Goal: Task Accomplishment & Management: Manage account settings

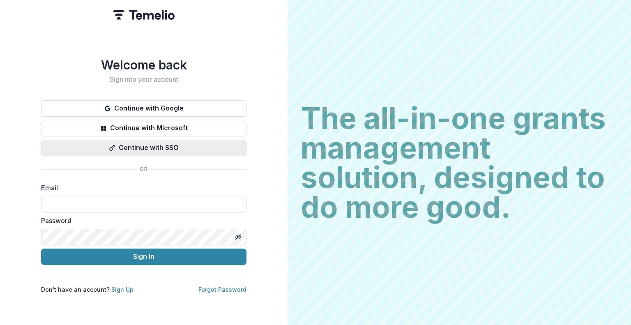
click at [148, 149] on button "Continue with SSO" at bounding box center [143, 148] width 205 height 16
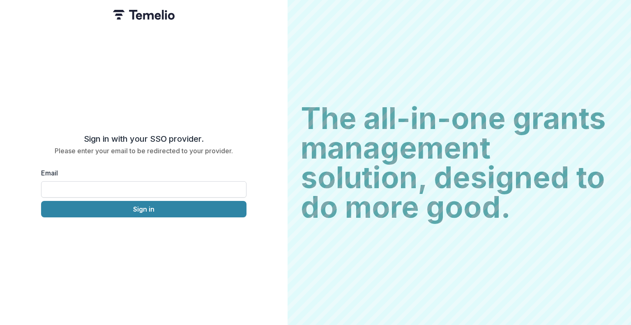
click at [139, 185] on input "Email" at bounding box center [143, 189] width 205 height 16
type input "**********"
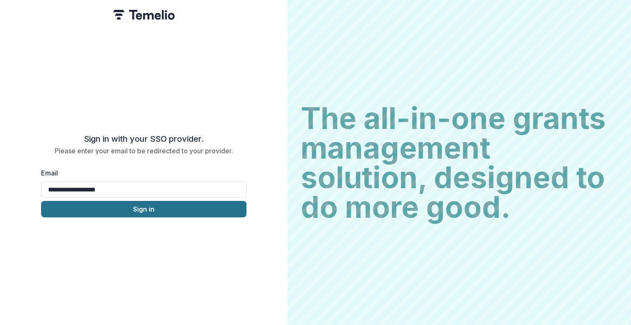
click at [148, 205] on button "Sign in" at bounding box center [143, 209] width 205 height 16
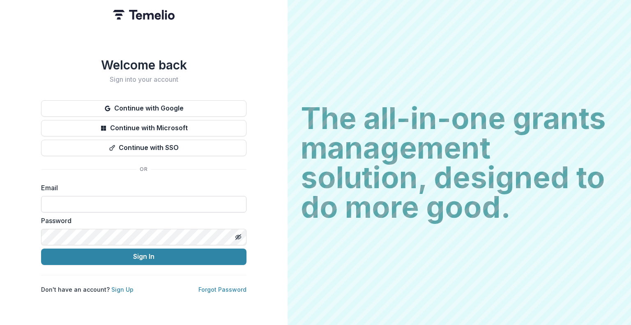
click at [109, 198] on input at bounding box center [143, 204] width 205 height 16
type input "**********"
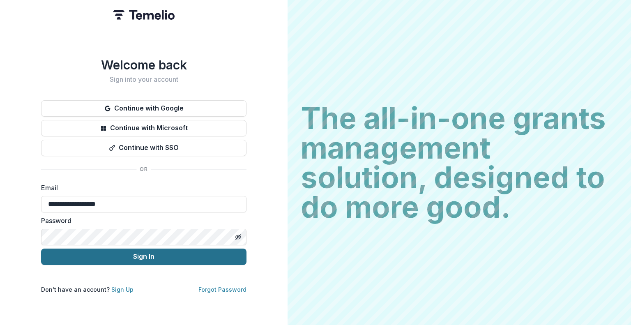
click at [113, 252] on button "Sign In" at bounding box center [143, 256] width 205 height 16
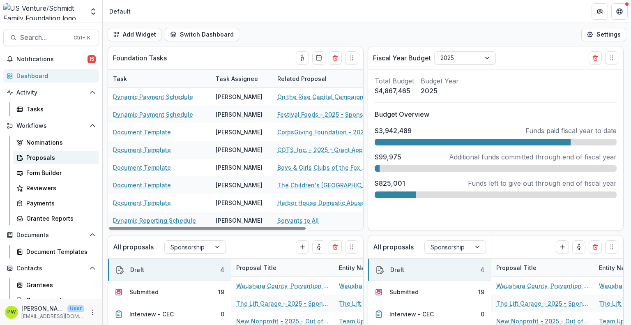
click at [47, 158] on div "Proposals" at bounding box center [59, 157] width 66 height 9
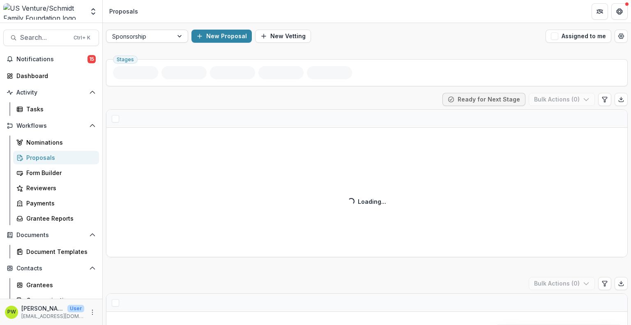
click at [162, 38] on div at bounding box center [139, 36] width 55 height 10
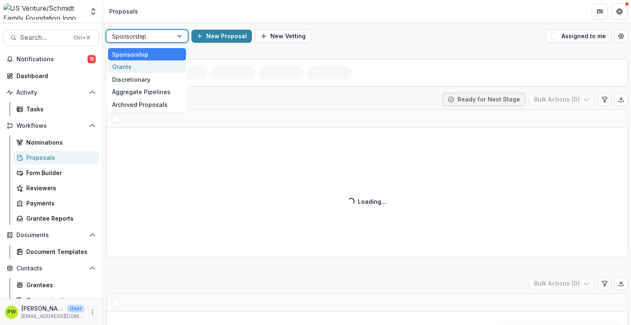
click at [159, 63] on div "Grants" at bounding box center [147, 66] width 78 height 13
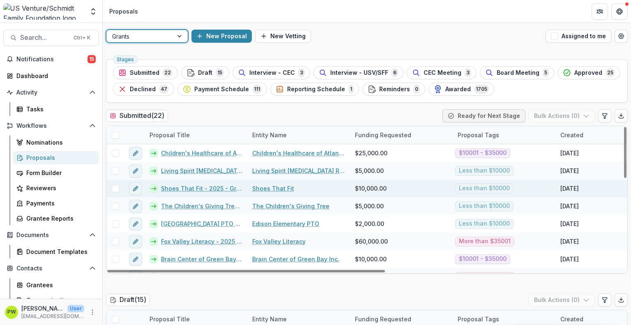
click at [184, 189] on link "Shoes That Fit - 2025 - Grant Application" at bounding box center [201, 188] width 81 height 9
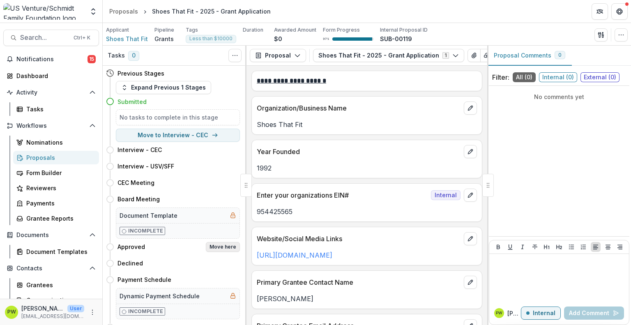
click at [219, 246] on button "Move here" at bounding box center [223, 247] width 34 height 10
select select "********"
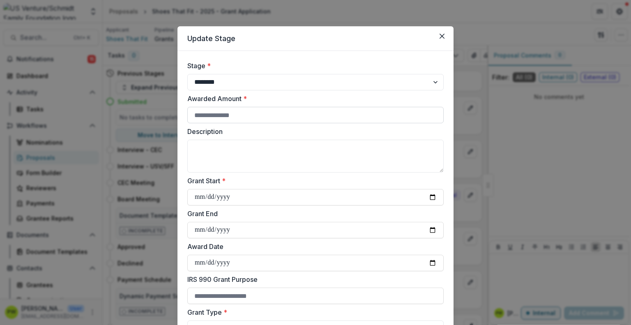
click at [222, 113] on input "Awarded Amount *" at bounding box center [315, 115] width 256 height 16
type input "****"
click at [227, 149] on textarea "Description" at bounding box center [315, 156] width 256 height 33
click at [198, 198] on input "Grant Start *" at bounding box center [315, 197] width 256 height 16
type input "**********"
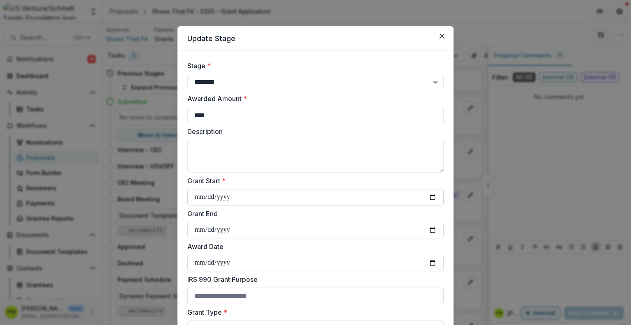
type input "**********"
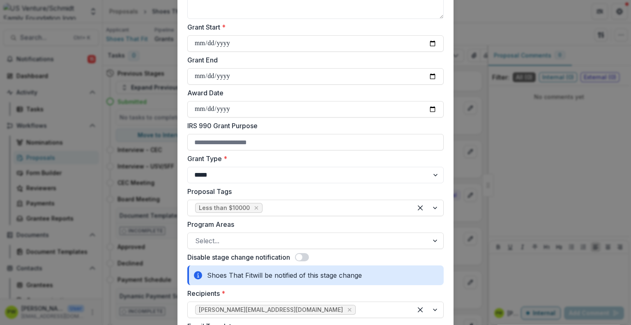
scroll to position [155, 0]
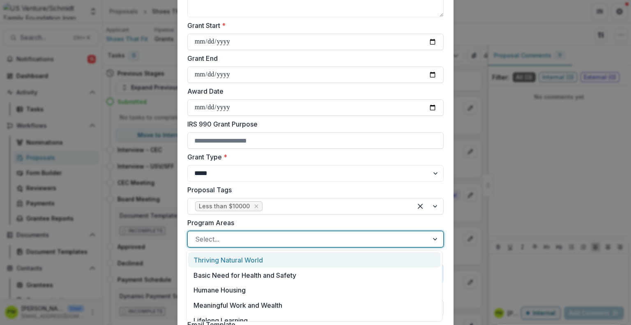
click at [235, 236] on div at bounding box center [308, 238] width 226 height 11
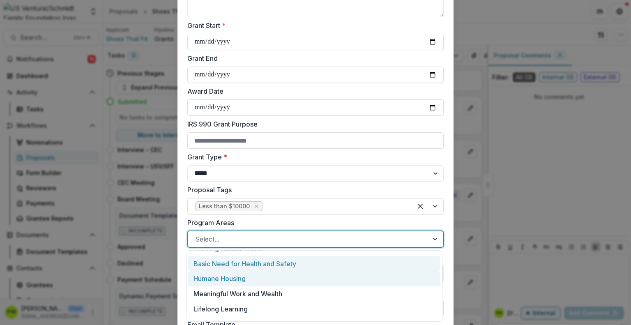
scroll to position [11, 0]
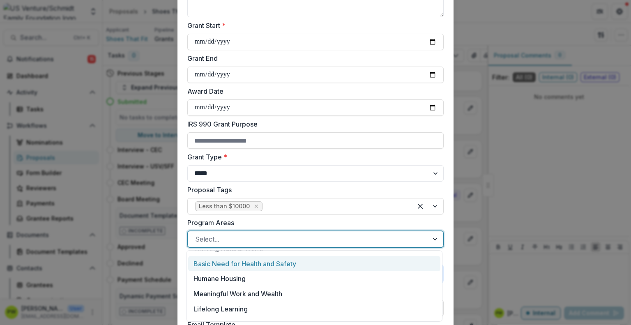
click at [248, 264] on div "Basic Need for Health and Safety" at bounding box center [314, 263] width 252 height 15
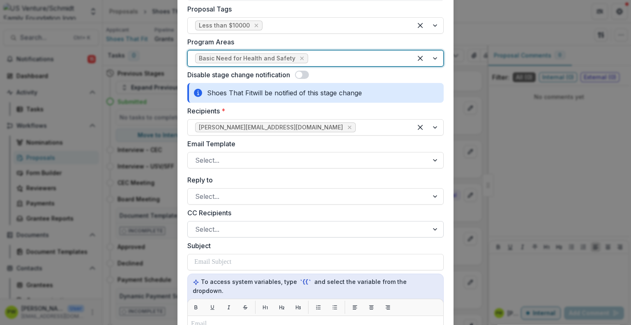
scroll to position [338, 0]
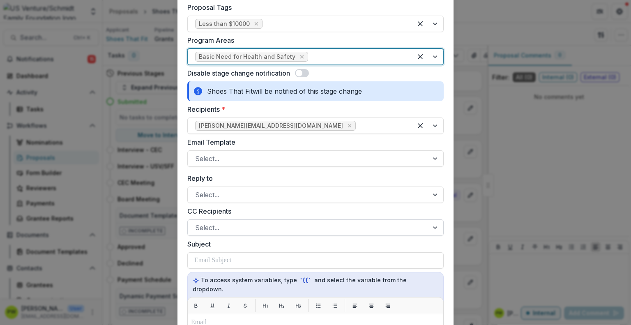
click at [241, 226] on div at bounding box center [308, 227] width 226 height 11
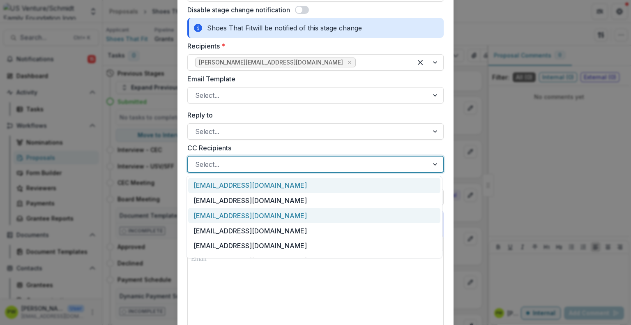
scroll to position [400, 0]
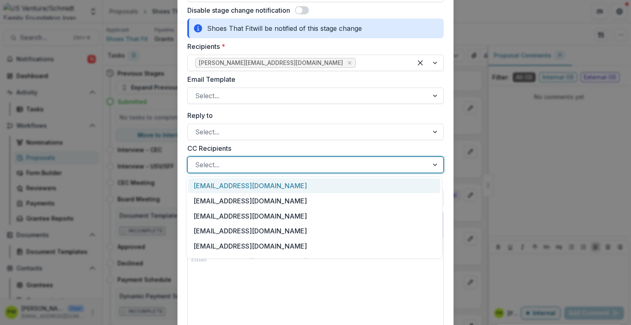
click at [368, 152] on label "CC Recipients" at bounding box center [312, 148] width 251 height 10
click at [197, 160] on input "CC Recipients" at bounding box center [196, 165] width 2 height 10
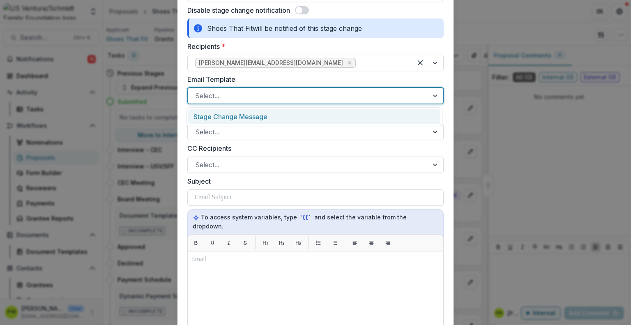
click at [248, 88] on div "Select..." at bounding box center [315, 95] width 256 height 16
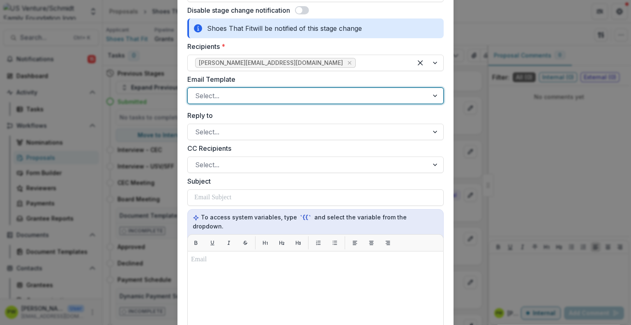
click at [226, 90] on div at bounding box center [308, 95] width 226 height 11
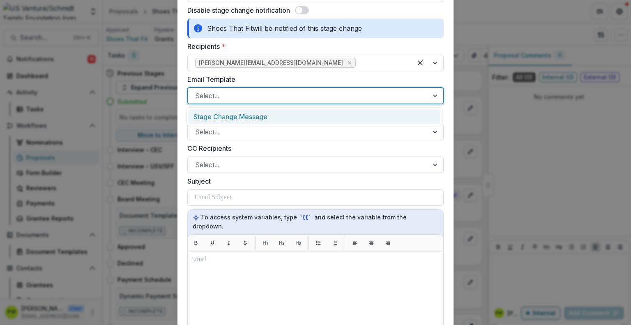
click at [225, 98] on div at bounding box center [308, 95] width 226 height 11
click at [228, 115] on div "Stage Change Message" at bounding box center [314, 116] width 252 height 15
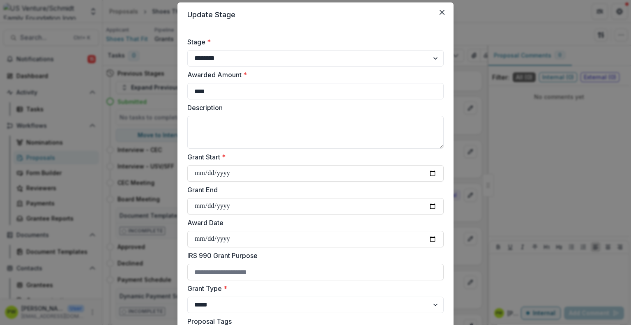
scroll to position [23, 0]
click at [253, 121] on textarea "Description" at bounding box center [315, 133] width 256 height 33
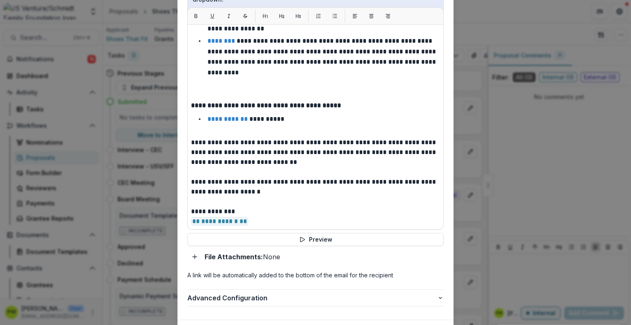
scroll to position [626, 0]
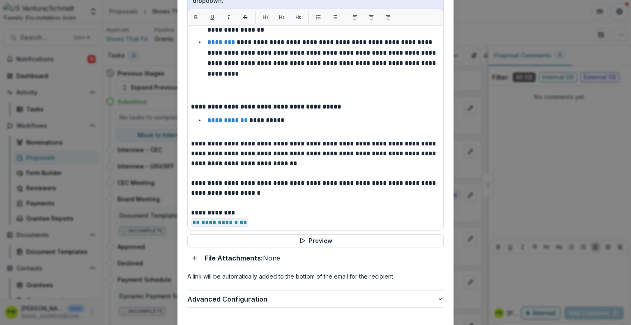
type textarea "**********"
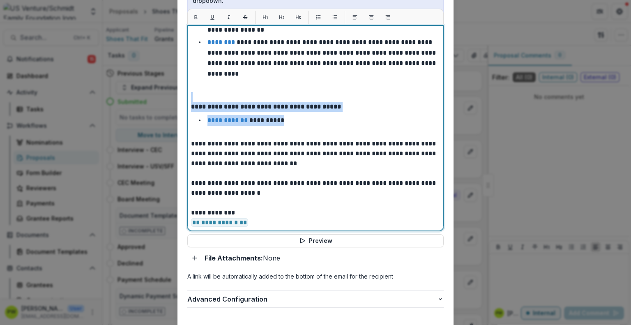
drag, startPoint x: 306, startPoint y: 113, endPoint x: 188, endPoint y: 91, distance: 119.1
click at [188, 91] on div "**********" at bounding box center [315, 127] width 256 height 205
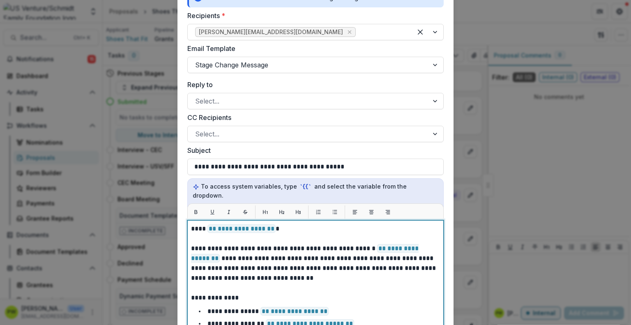
scroll to position [425, 0]
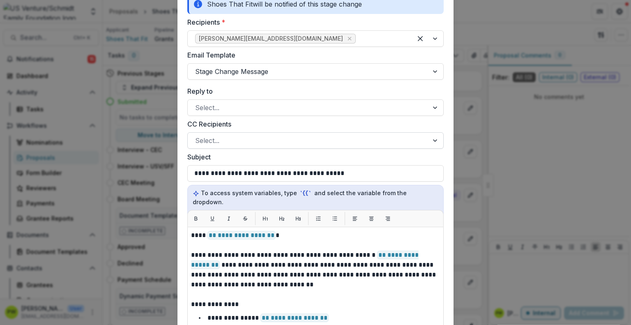
click at [273, 136] on div at bounding box center [308, 140] width 226 height 11
click at [261, 130] on div "CC Recipients Select..." at bounding box center [315, 134] width 256 height 30
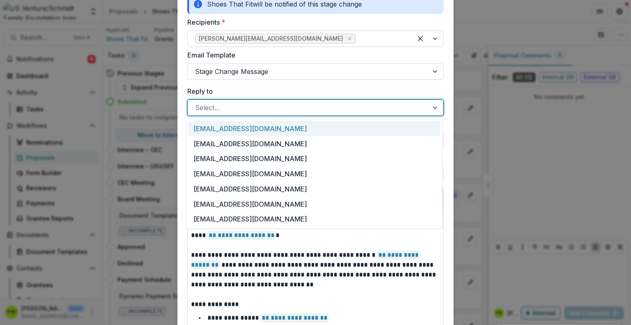
drag, startPoint x: 250, startPoint y: 113, endPoint x: 243, endPoint y: 92, distance: 21.6
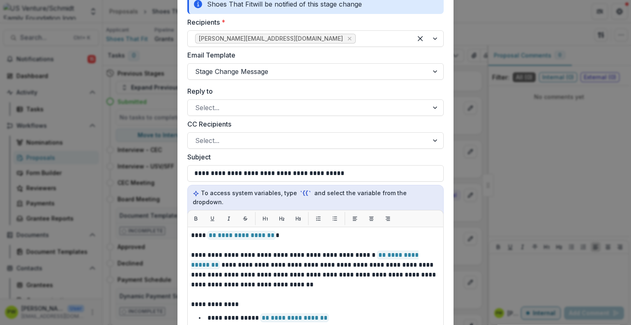
drag, startPoint x: 243, startPoint y: 92, endPoint x: 218, endPoint y: 85, distance: 25.7
click at [218, 85] on div "**********" at bounding box center [315, 74] width 256 height 876
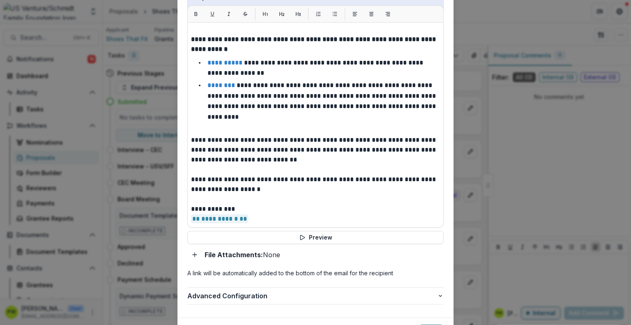
scroll to position [664, 0]
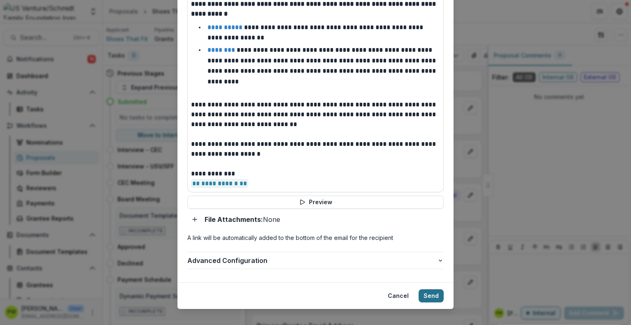
click at [423, 289] on button "Send" at bounding box center [430, 295] width 25 height 13
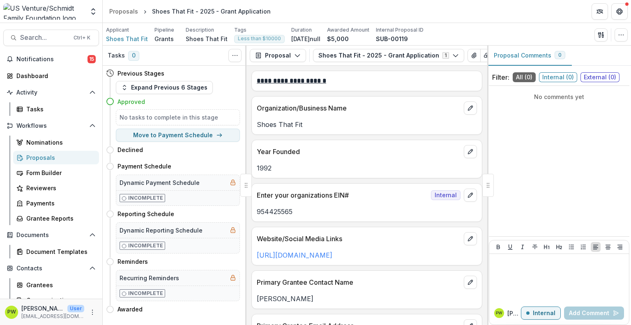
click at [48, 157] on div "Proposals" at bounding box center [59, 157] width 66 height 9
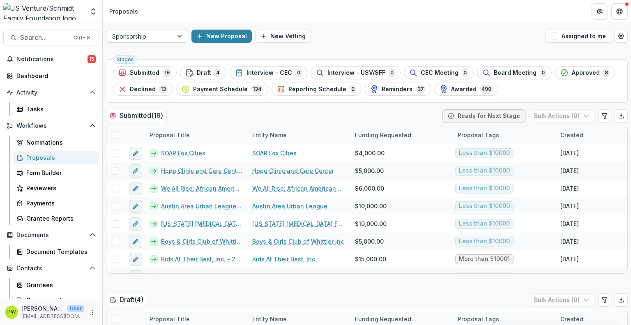
click at [169, 39] on div "Sponsorship" at bounding box center [139, 36] width 67 height 12
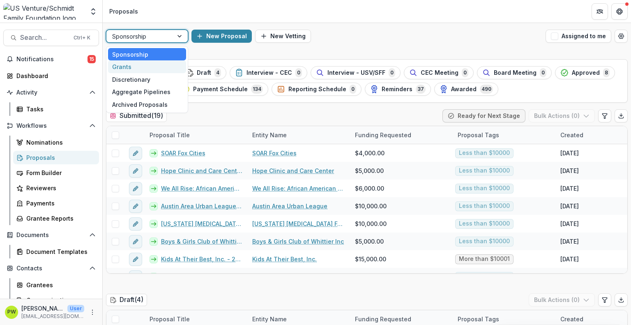
click at [152, 67] on div "Grants" at bounding box center [147, 66] width 78 height 13
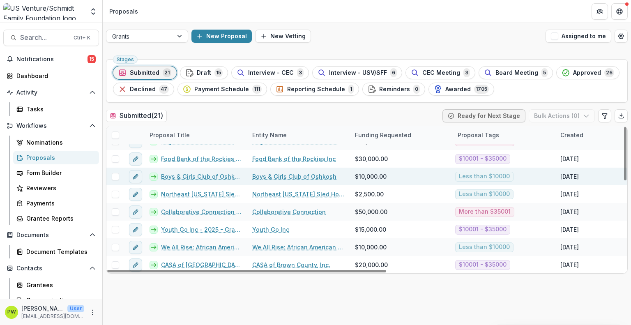
scroll to position [241, 0]
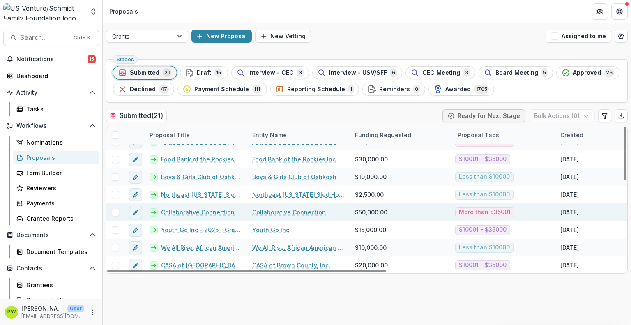
drag, startPoint x: 177, startPoint y: 211, endPoint x: 164, endPoint y: 213, distance: 13.7
click at [164, 213] on link "Collaborative Connection - 2025 - Grant Application" at bounding box center [201, 212] width 81 height 9
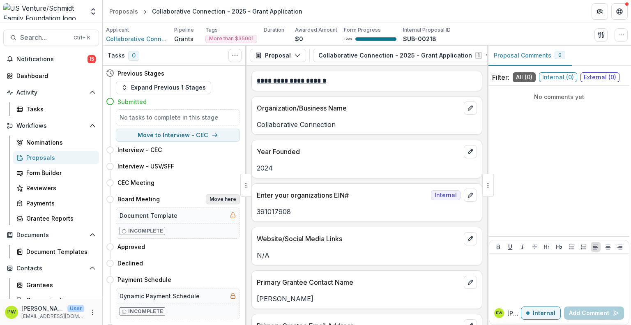
click at [214, 198] on button "Move here" at bounding box center [223, 199] width 34 height 10
select select "**********"
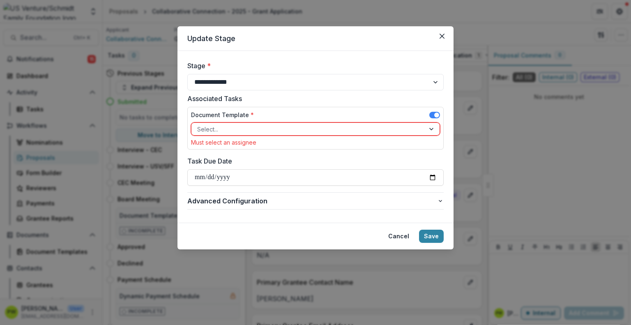
click at [295, 130] on div at bounding box center [308, 129] width 222 height 10
click at [350, 104] on div "Associated Tasks Document Template * Select... Must select an assignee" at bounding box center [315, 123] width 256 height 59
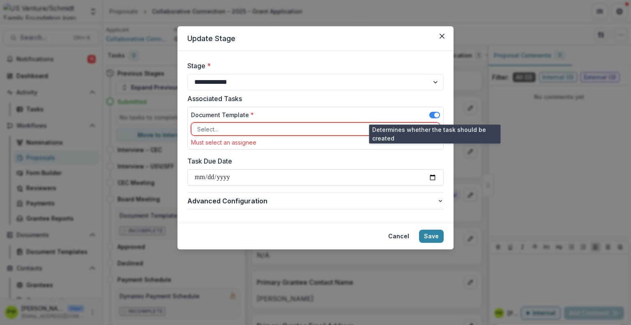
click at [431, 113] on span at bounding box center [434, 115] width 11 height 7
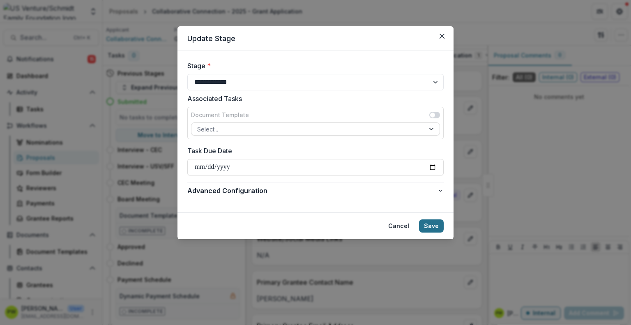
click at [428, 226] on button "Save" at bounding box center [431, 225] width 25 height 13
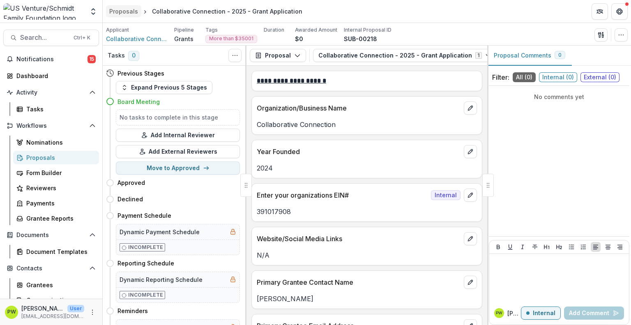
click at [131, 13] on div "Proposals" at bounding box center [123, 11] width 29 height 9
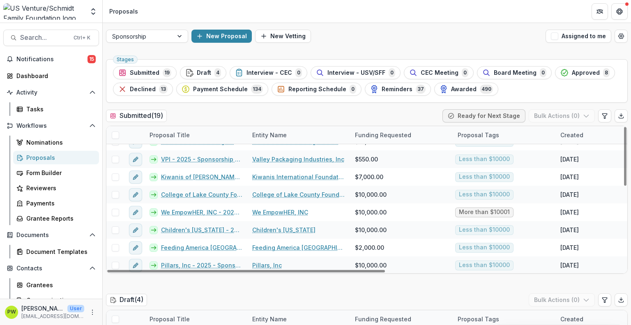
scroll to position [153, 0]
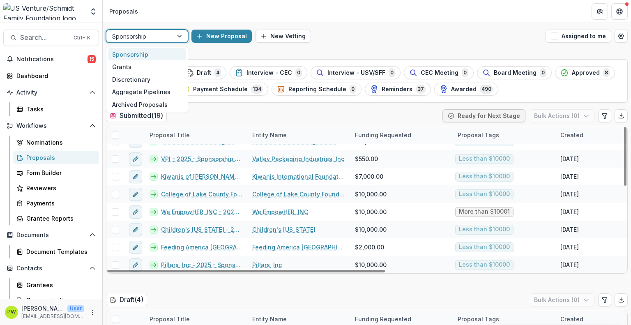
click at [156, 37] on div at bounding box center [139, 36] width 55 height 10
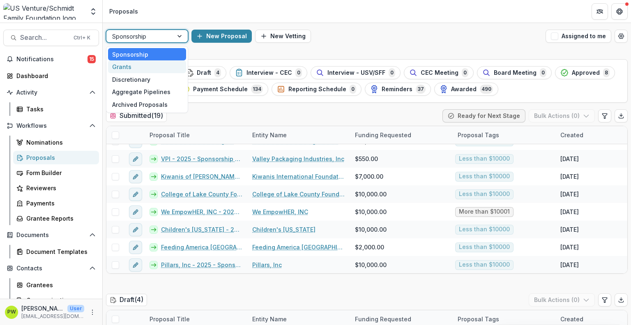
click at [154, 66] on div "Grants" at bounding box center [147, 66] width 78 height 13
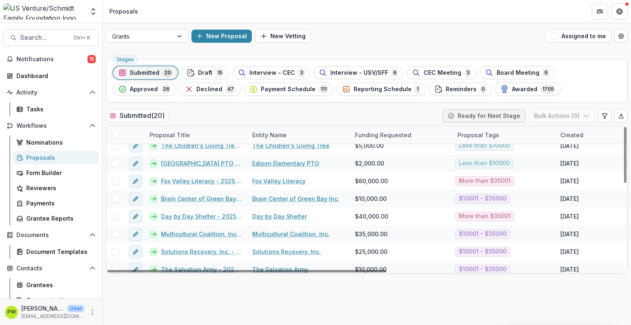
scroll to position [44, 0]
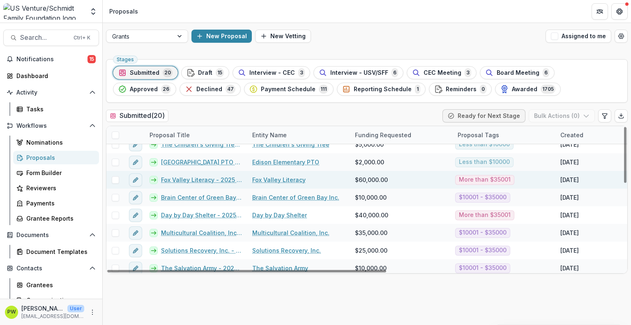
click at [183, 179] on link "Fox Valley Literacy - 2025 - Grant Application" at bounding box center [201, 179] width 81 height 9
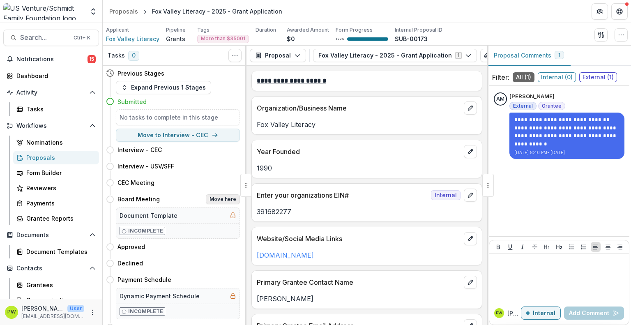
click at [221, 199] on button "Move here" at bounding box center [223, 199] width 34 height 10
select select "**********"
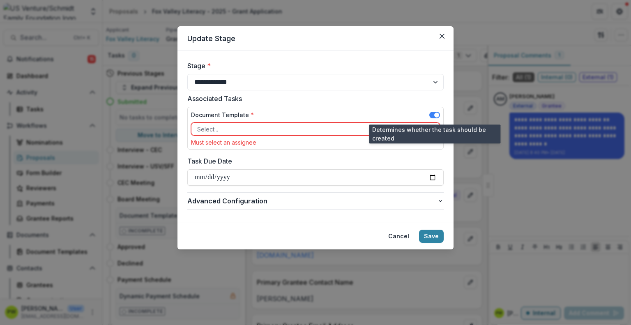
click at [432, 115] on span at bounding box center [434, 115] width 11 height 7
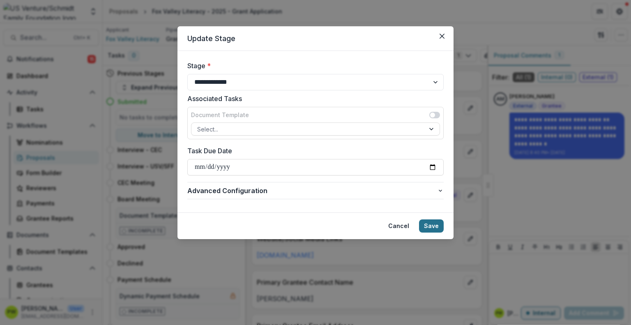
click at [429, 226] on button "Save" at bounding box center [431, 225] width 25 height 13
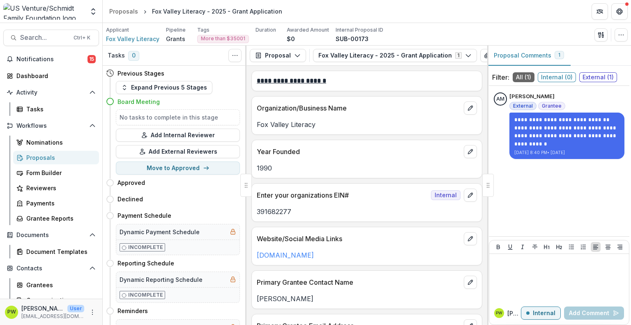
click at [268, 141] on div "Year Founded" at bounding box center [367, 149] width 230 height 18
click at [126, 9] on div "Proposals" at bounding box center [123, 11] width 29 height 9
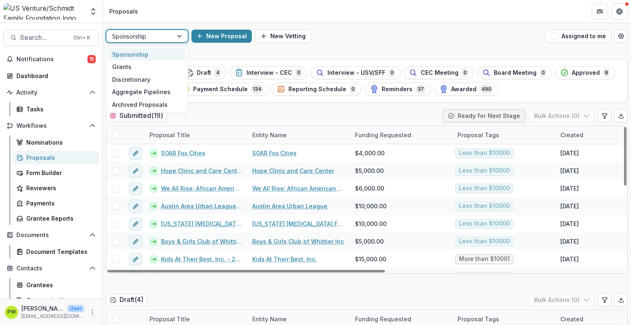
click at [163, 36] on div at bounding box center [139, 36] width 55 height 10
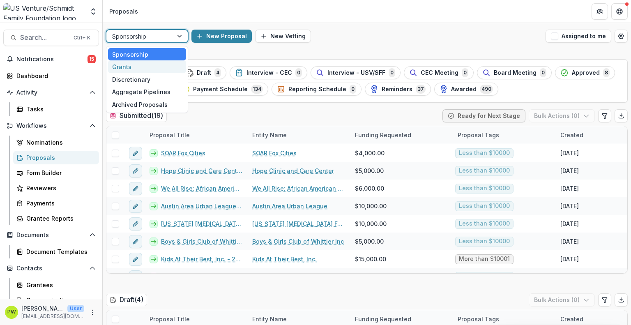
click at [156, 64] on div "Grants" at bounding box center [147, 66] width 78 height 13
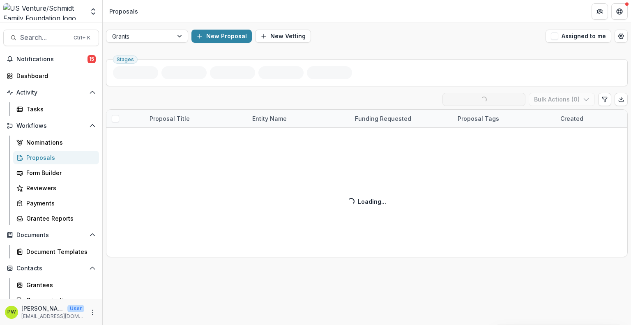
click at [163, 67] on ul "Stages" at bounding box center [367, 72] width 508 height 13
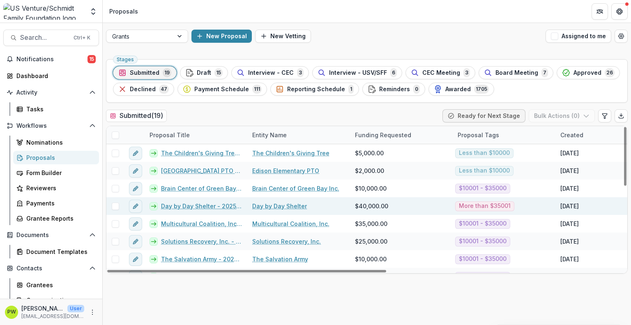
scroll to position [34, 0]
click at [179, 207] on link "Day by Day Shelter - 2025 - Grant Application" at bounding box center [201, 206] width 81 height 9
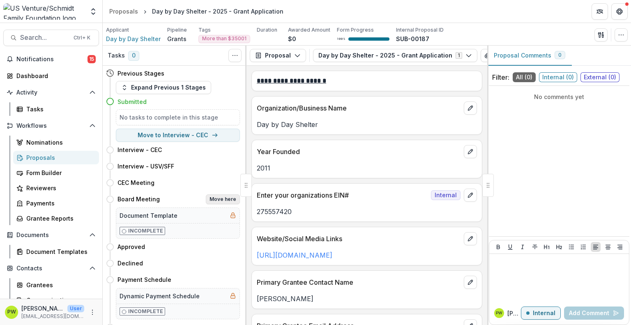
click at [210, 199] on button "Move here" at bounding box center [223, 199] width 34 height 10
select select "**********"
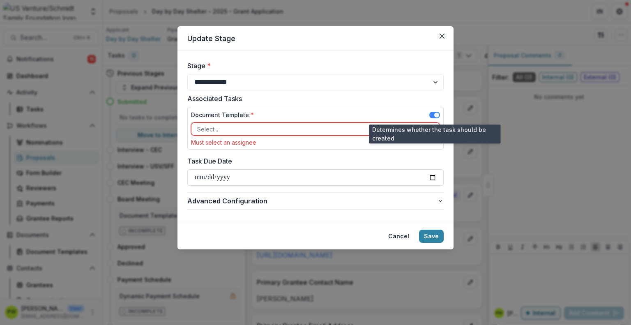
click at [436, 116] on span at bounding box center [436, 115] width 5 height 5
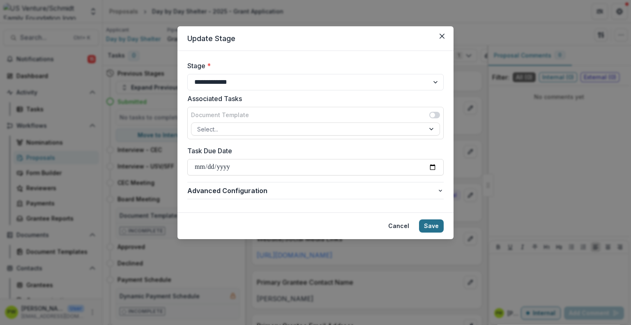
click at [433, 225] on button "Save" at bounding box center [431, 225] width 25 height 13
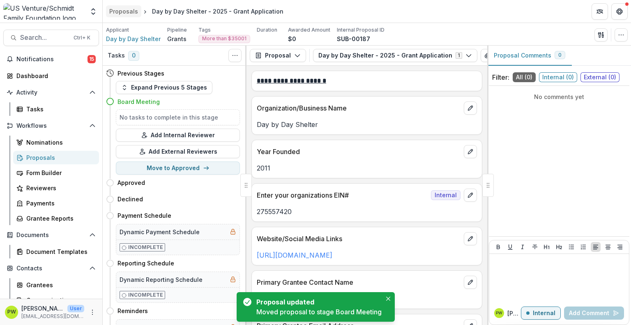
click at [126, 11] on div "Proposals" at bounding box center [123, 11] width 29 height 9
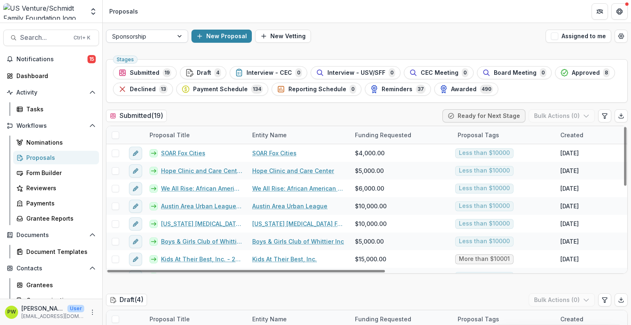
click at [158, 41] on div "Sponsorship" at bounding box center [139, 36] width 67 height 12
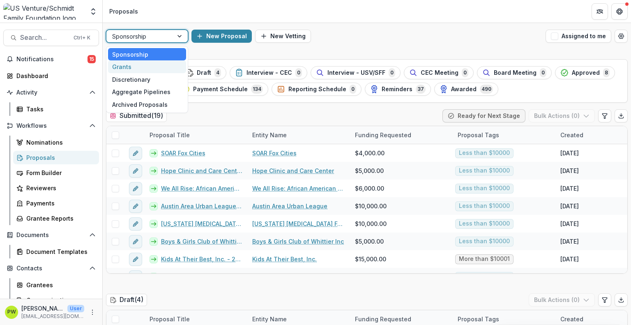
click at [154, 68] on div "Grants" at bounding box center [147, 66] width 78 height 13
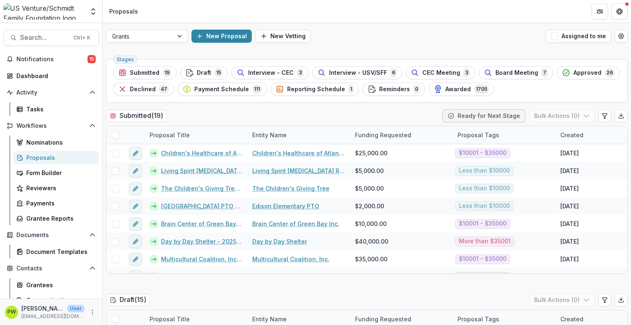
click at [124, 69] on icon "button" at bounding box center [122, 73] width 8 height 8
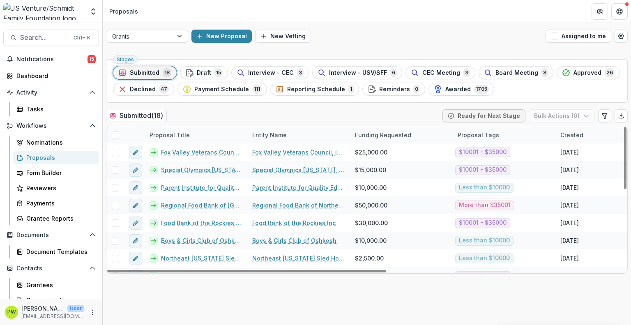
scroll to position [143, 0]
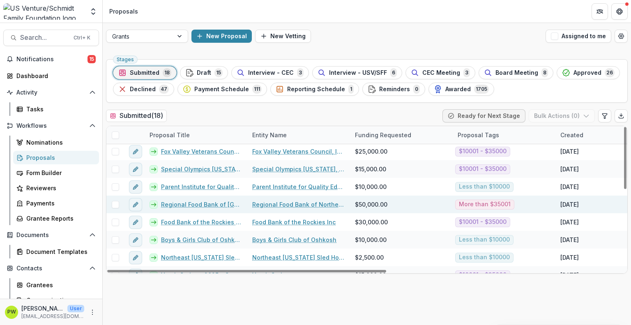
click at [173, 204] on link "Regional Food Bank of Northeast Florida, Inc. - 2025 - Grant Application" at bounding box center [201, 204] width 81 height 9
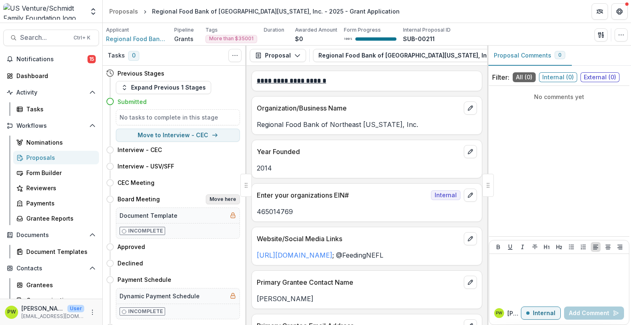
click at [212, 199] on button "Move here" at bounding box center [223, 199] width 34 height 10
select select "**********"
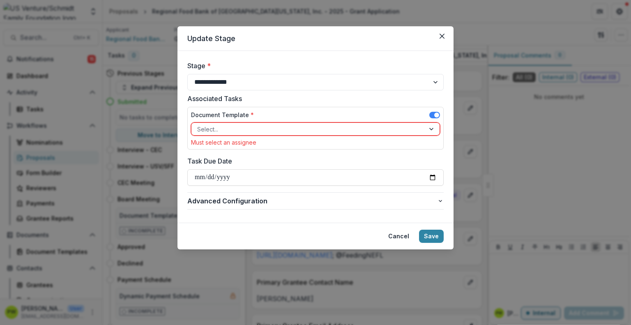
click at [438, 115] on span at bounding box center [436, 115] width 5 height 5
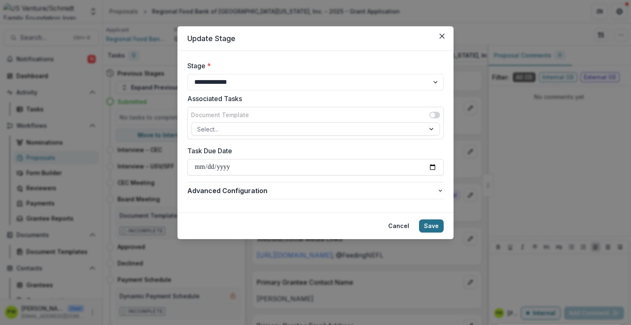
click at [425, 226] on button "Save" at bounding box center [431, 225] width 25 height 13
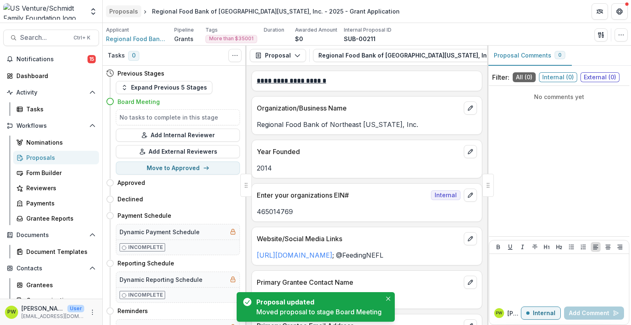
click at [131, 14] on div "Proposals" at bounding box center [123, 11] width 29 height 9
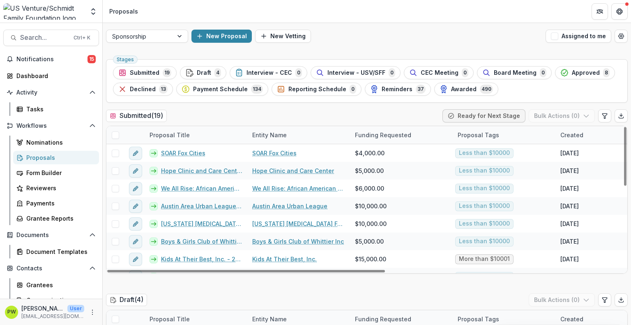
click at [155, 28] on div "Sponsorship New Proposal New Vetting Assigned to me" at bounding box center [367, 36] width 528 height 26
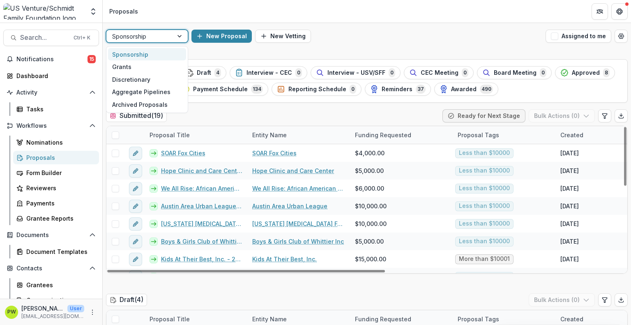
click at [150, 37] on div at bounding box center [139, 36] width 55 height 10
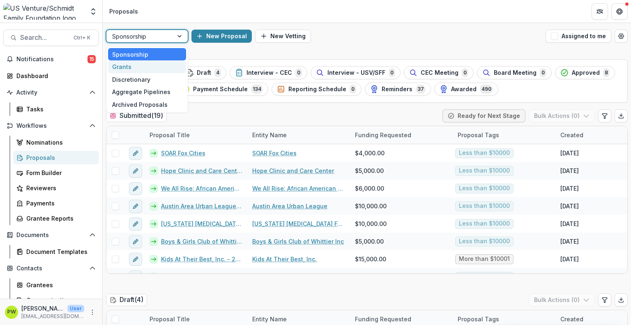
click at [149, 70] on div "Grants" at bounding box center [147, 66] width 78 height 13
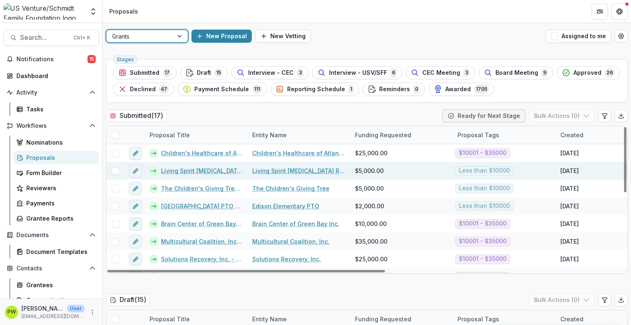
scroll to position [1, 0]
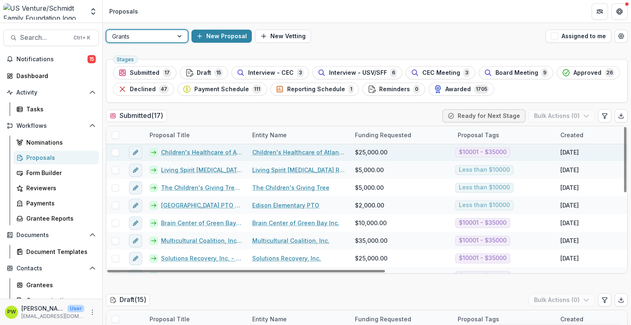
click at [182, 156] on link "Children's Healthcare of Atlanta Foundation - 2025 - Grant Application" at bounding box center [201, 152] width 81 height 9
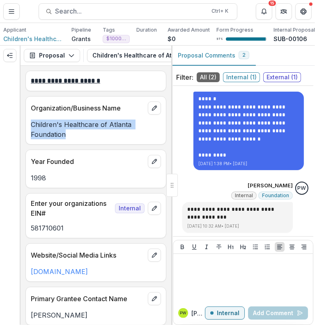
drag, startPoint x: 73, startPoint y: 138, endPoint x: 23, endPoint y: 127, distance: 50.8
click at [23, 127] on div "**********" at bounding box center [96, 195] width 151 height 259
copy p "Children's Healthcare of Atlanta Foundation"
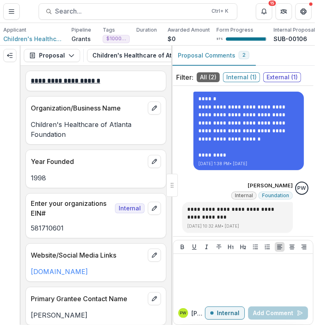
click at [76, 159] on div "Year Founded" at bounding box center [96, 159] width 140 height 18
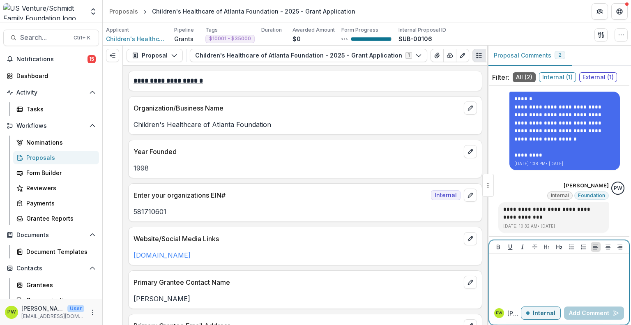
click at [541, 278] on div at bounding box center [558, 277] width 133 height 41
click at [55, 154] on div "Proposals" at bounding box center [59, 157] width 66 height 9
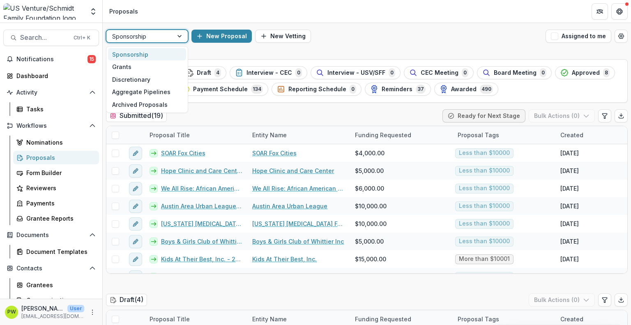
click at [164, 32] on div at bounding box center [139, 36] width 55 height 10
click at [149, 66] on div "Grants" at bounding box center [147, 66] width 78 height 13
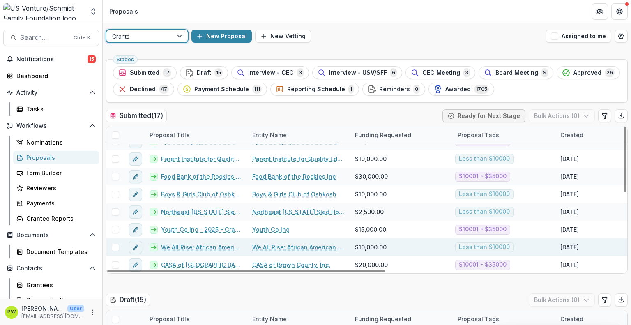
click at [194, 248] on link "We All Rise: African American Resource Center Inc. - 2025 - Grant Application" at bounding box center [201, 247] width 81 height 9
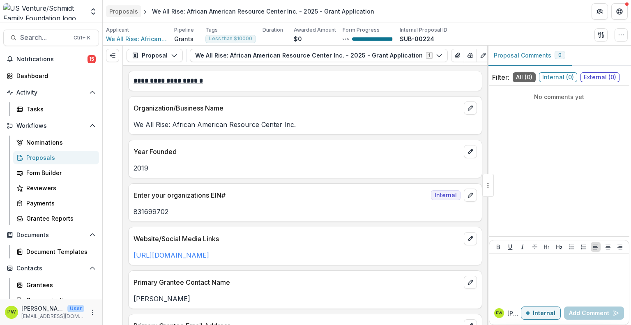
click at [133, 13] on div "Proposals" at bounding box center [123, 11] width 29 height 9
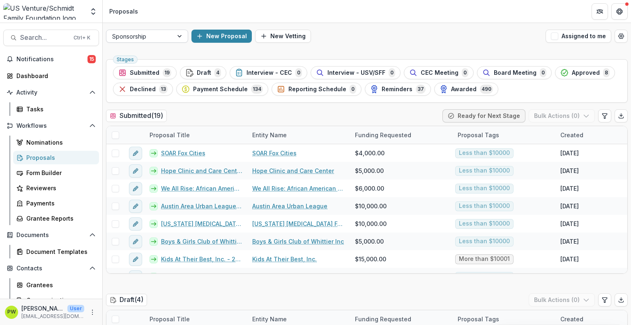
click at [156, 36] on div at bounding box center [139, 36] width 55 height 10
click at [151, 37] on div at bounding box center [139, 36] width 55 height 10
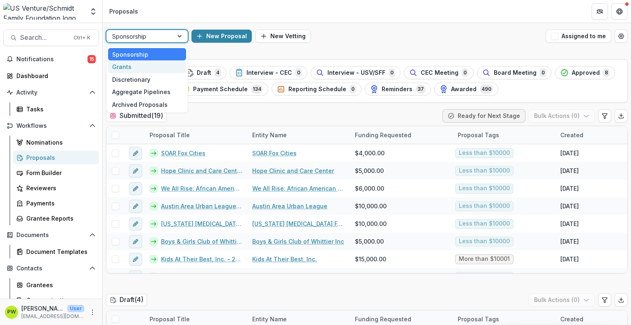
click at [138, 67] on div "Grants" at bounding box center [147, 66] width 78 height 13
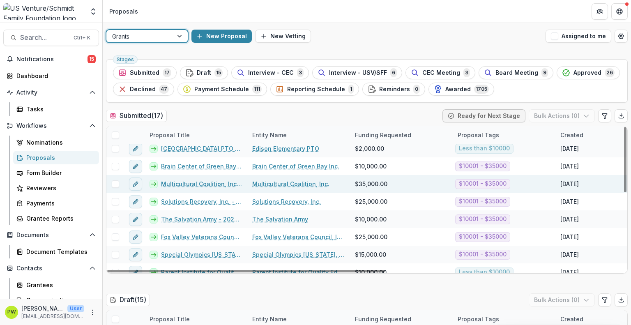
scroll to position [57, 0]
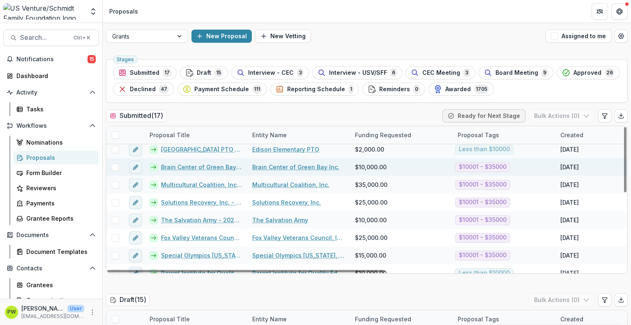
click at [170, 166] on link "Brain Center of Green Bay Inc. - 2025 - Grant Application" at bounding box center [201, 167] width 81 height 9
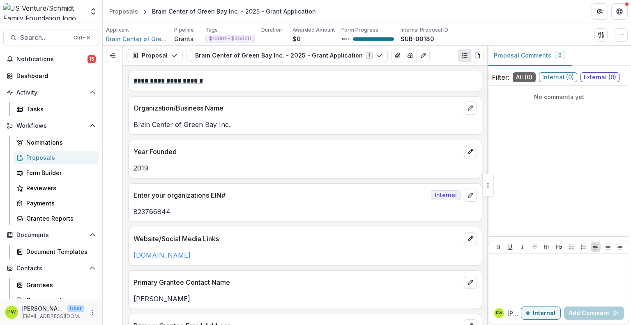
click at [175, 121] on p "Brain Center of Green Bay Inc." at bounding box center [304, 124] width 343 height 10
copy p "Brain Center of Green Bay Inc."
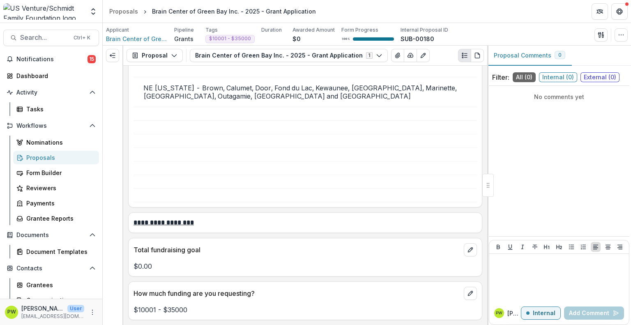
scroll to position [1580, 0]
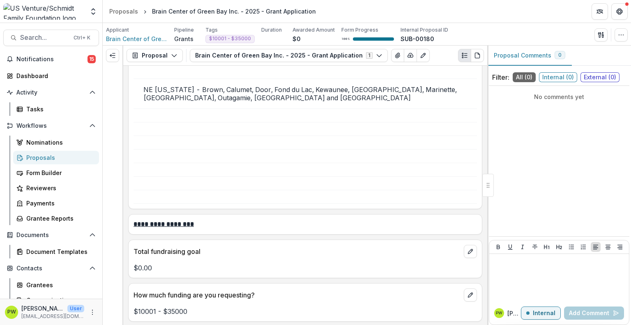
click at [53, 154] on div "Proposals" at bounding box center [59, 157] width 66 height 9
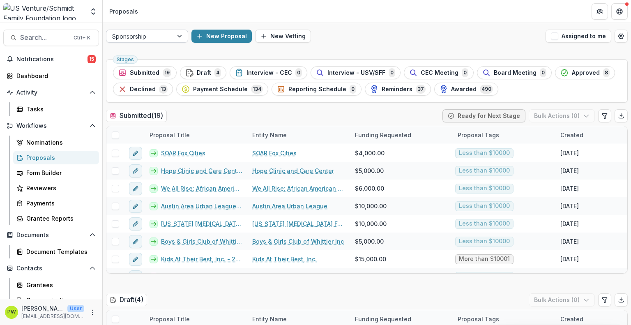
click at [147, 34] on div at bounding box center [139, 36] width 55 height 10
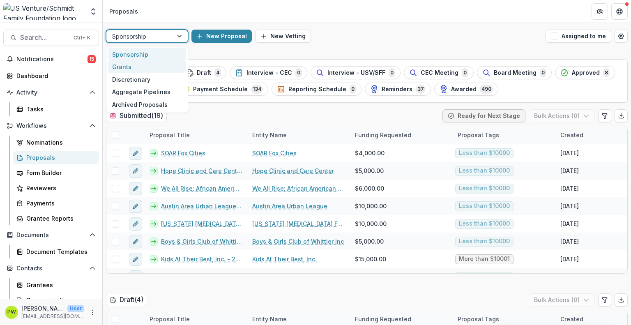
click at [149, 69] on div "Grants" at bounding box center [147, 66] width 78 height 13
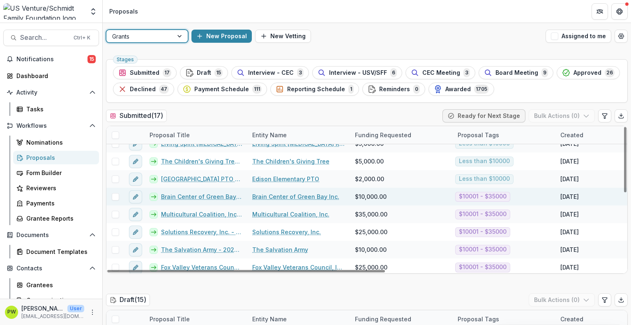
scroll to position [28, 0]
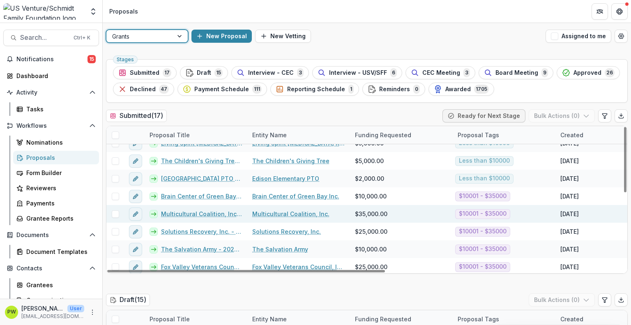
click at [202, 216] on link "Multicultural Coalition, Inc. - 2025 - Grant Application" at bounding box center [201, 213] width 81 height 9
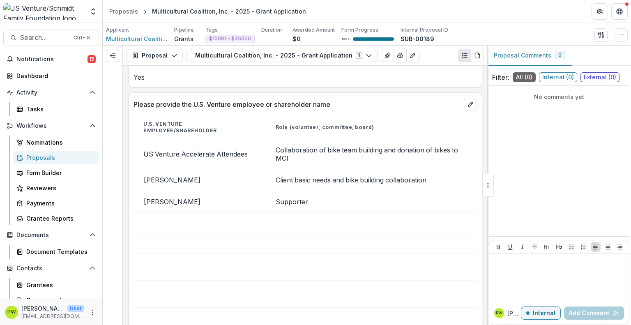
scroll to position [643, 0]
click at [310, 232] on td at bounding box center [371, 234] width 211 height 14
click at [119, 11] on div "Proposals" at bounding box center [123, 11] width 29 height 9
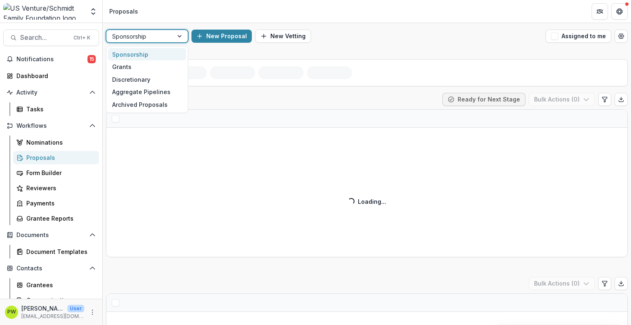
click at [168, 37] on div "Sponsorship" at bounding box center [139, 36] width 67 height 12
click at [156, 63] on div "Grants" at bounding box center [147, 66] width 78 height 13
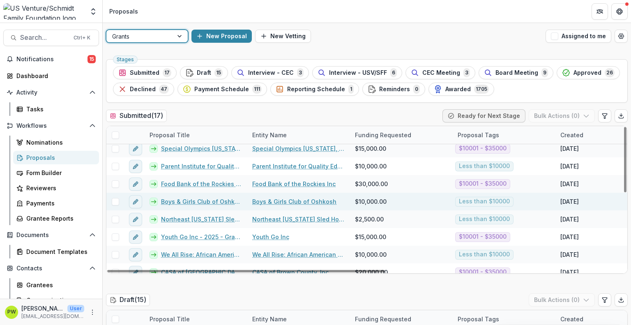
scroll to position [163, 0]
click at [191, 202] on link "Boys & Girls Club of Oshkosh - 2025 - Grant Application" at bounding box center [201, 202] width 81 height 9
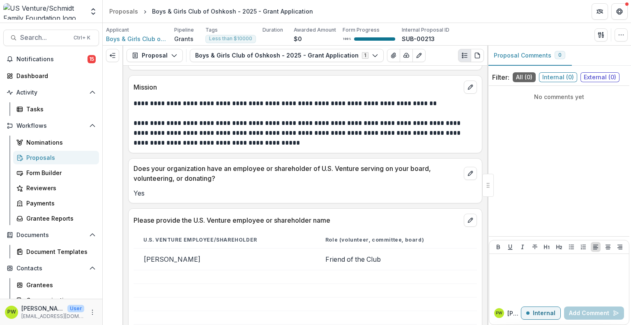
scroll to position [457, 0]
click at [322, 231] on th "Role (volunteer, committee, board)" at bounding box center [395, 239] width 161 height 17
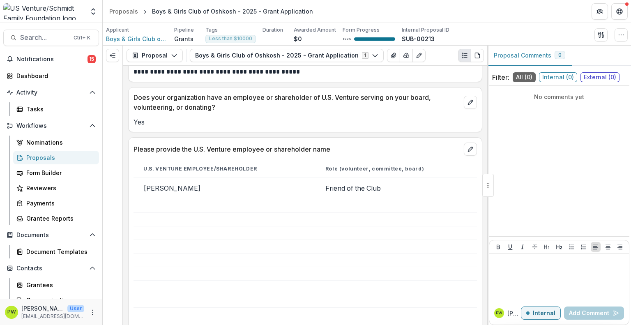
scroll to position [528, 0]
click at [122, 12] on div "Proposals" at bounding box center [123, 11] width 29 height 9
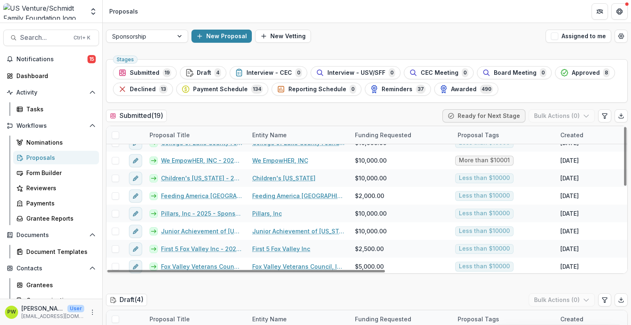
scroll to position [206, 0]
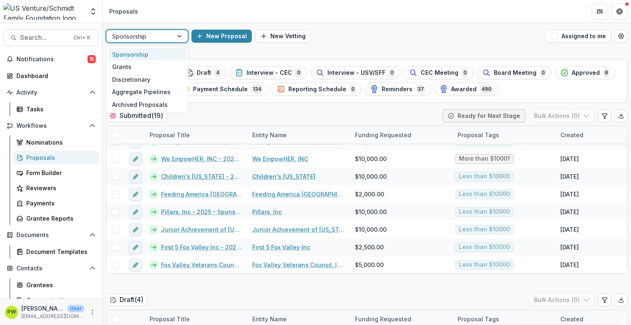
click at [158, 36] on div at bounding box center [139, 36] width 55 height 10
click at [154, 67] on div "Grants" at bounding box center [147, 66] width 78 height 13
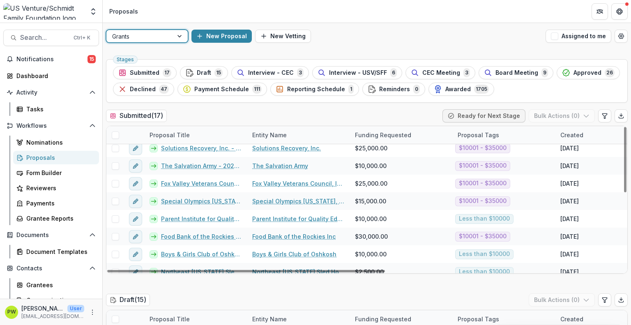
scroll to position [115, 0]
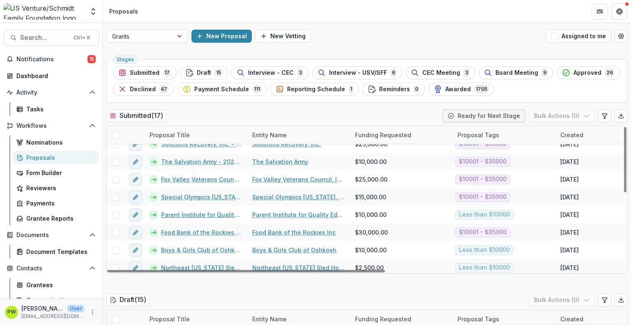
click at [242, 213] on link "Parent Institute for Quality Education - 2025 - Grant Application" at bounding box center [201, 214] width 81 height 9
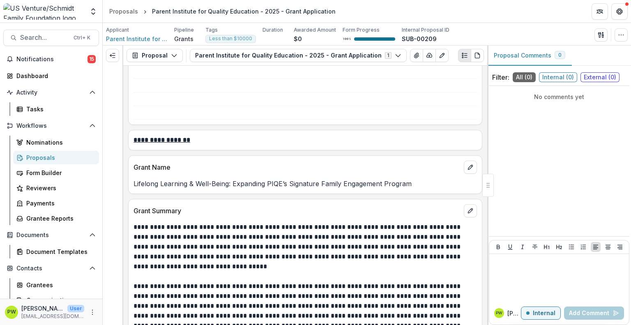
scroll to position [783, 0]
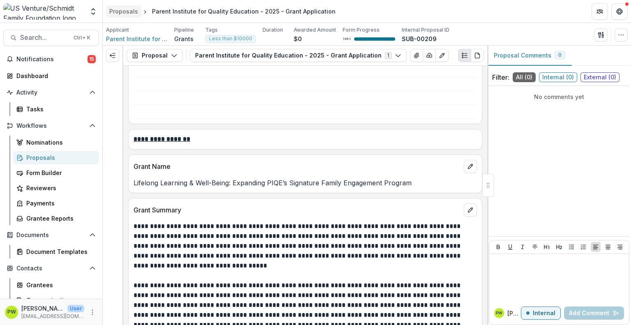
click at [133, 12] on div "Proposals" at bounding box center [123, 11] width 29 height 9
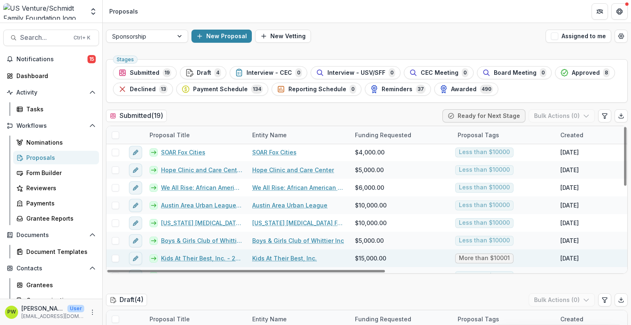
scroll to position [5, 0]
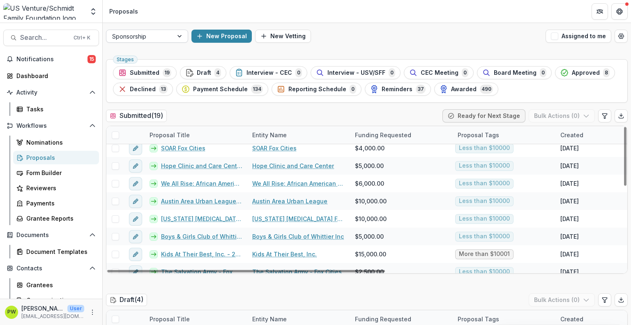
click at [164, 38] on div at bounding box center [139, 36] width 55 height 10
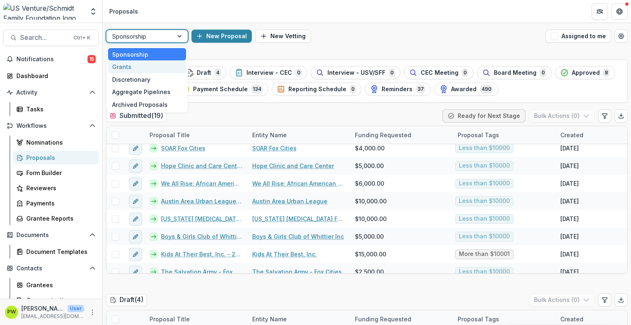
click at [159, 67] on div "Grants" at bounding box center [147, 66] width 78 height 13
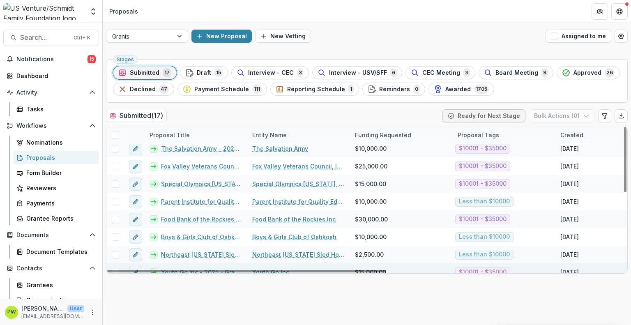
scroll to position [127, 0]
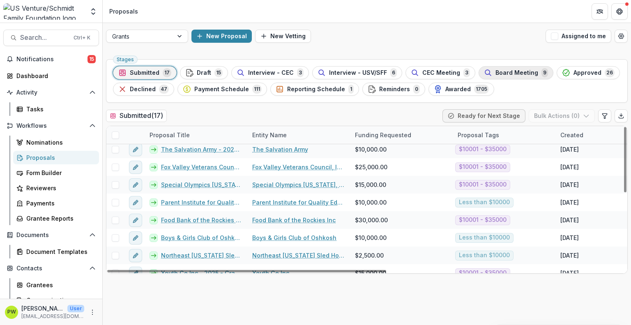
click at [511, 78] on button "Board Meeting 9" at bounding box center [515, 72] width 75 height 13
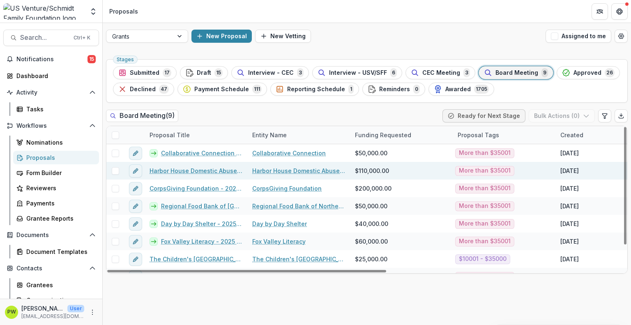
click at [202, 170] on link "Harbor House Domestic Abuse Programs, Inc. - 2025 - Grant Application" at bounding box center [195, 170] width 93 height 9
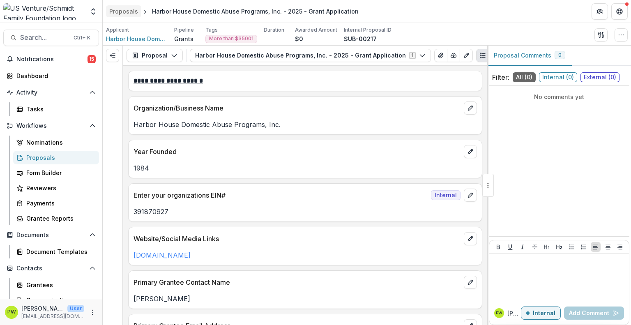
click at [124, 13] on div "Proposals" at bounding box center [123, 11] width 29 height 9
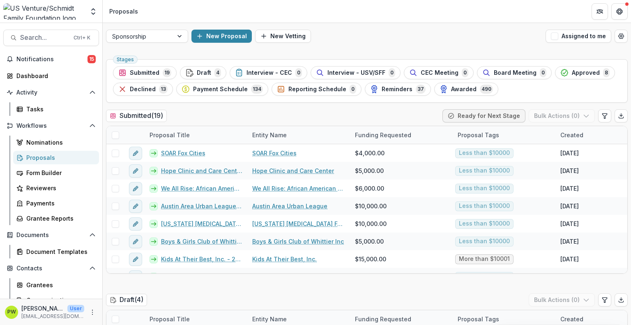
click at [618, 9] on icon "Get Help" at bounding box center [619, 10] width 2 height 2
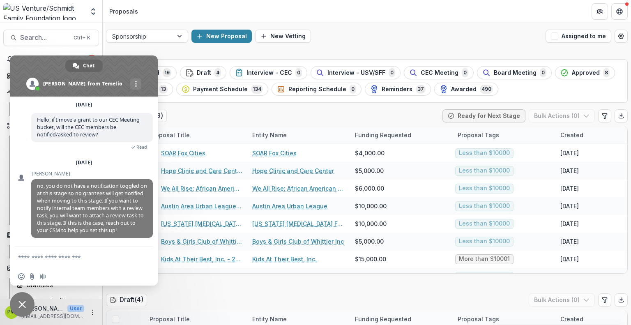
scroll to position [36, 0]
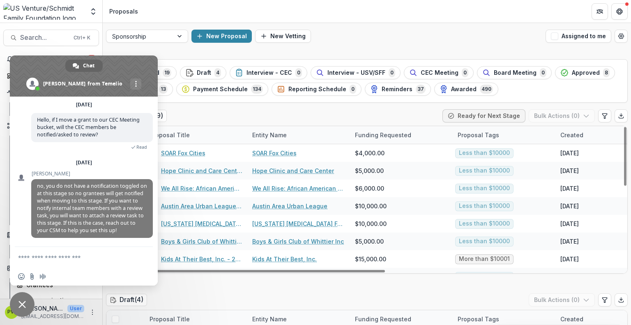
click at [310, 47] on div "Sponsorship New Proposal New Vetting Assigned to me" at bounding box center [367, 36] width 528 height 26
click at [23, 307] on span "Close chat" at bounding box center [21, 304] width 7 height 7
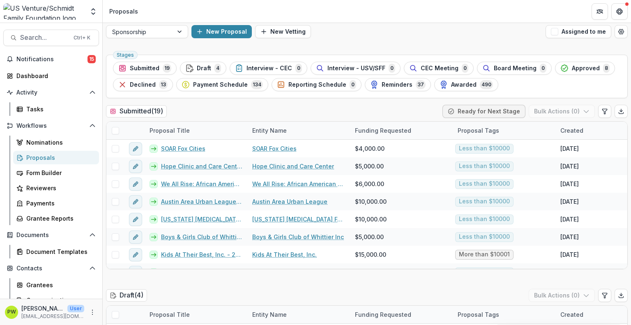
scroll to position [6, 0]
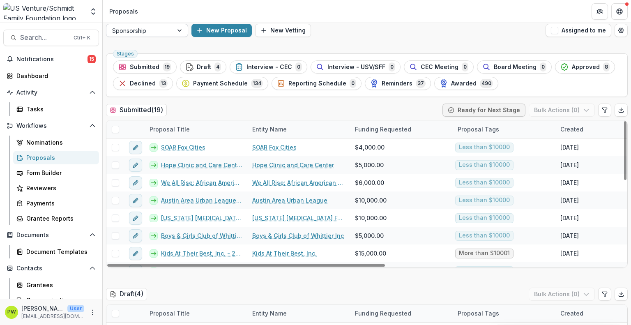
click at [174, 33] on div at bounding box center [180, 30] width 15 height 12
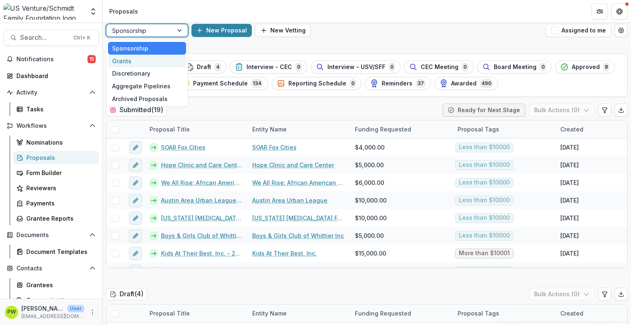
click at [164, 64] on div "Grants" at bounding box center [147, 61] width 78 height 13
